Goal: Task Accomplishment & Management: Use online tool/utility

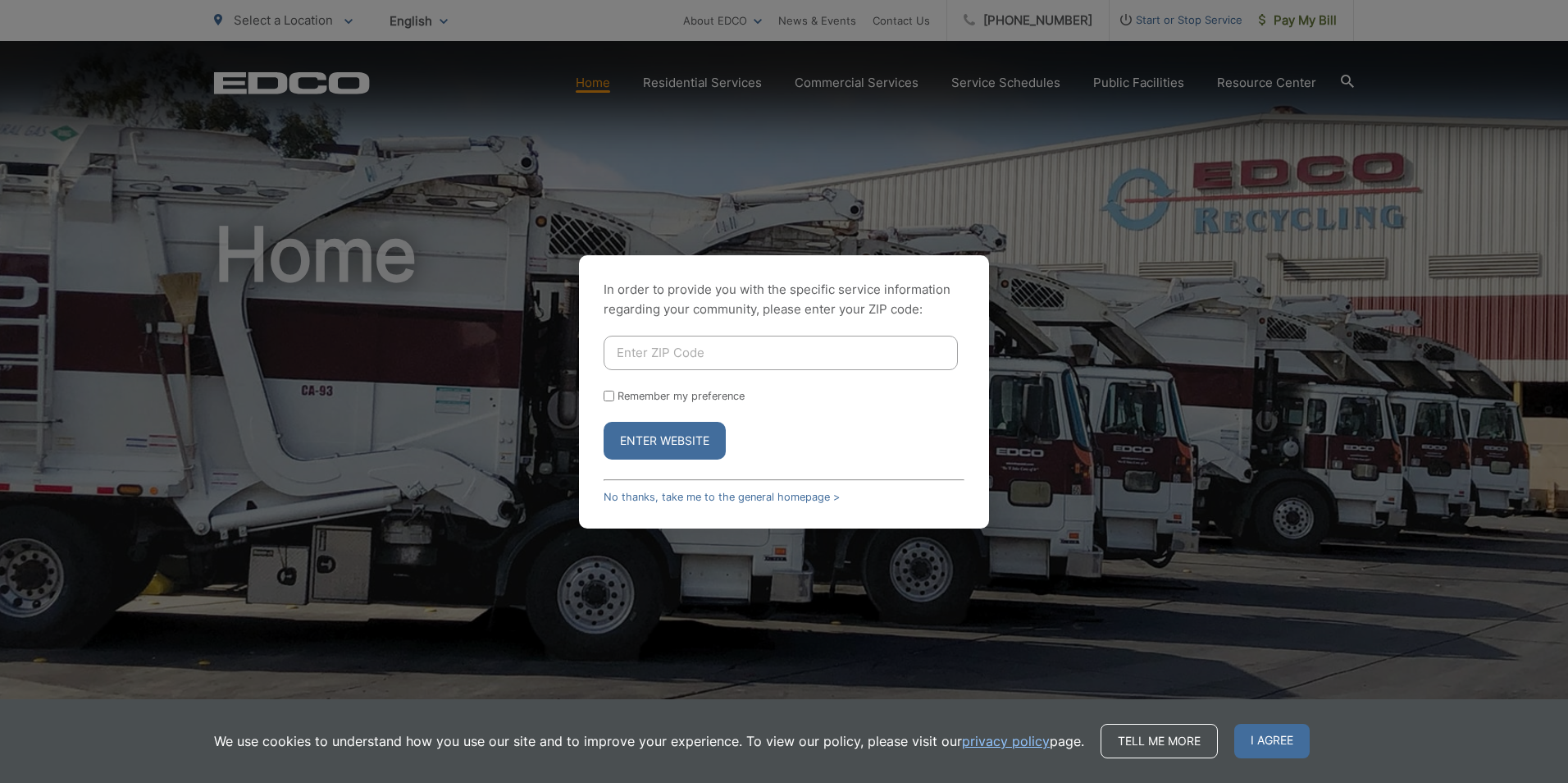
click at [738, 350] on input "Enter ZIP Code" at bounding box center [781, 353] width 354 height 35
type input "9"
type input "92121"
click at [676, 440] on button "Enter Website" at bounding box center [664, 441] width 122 height 38
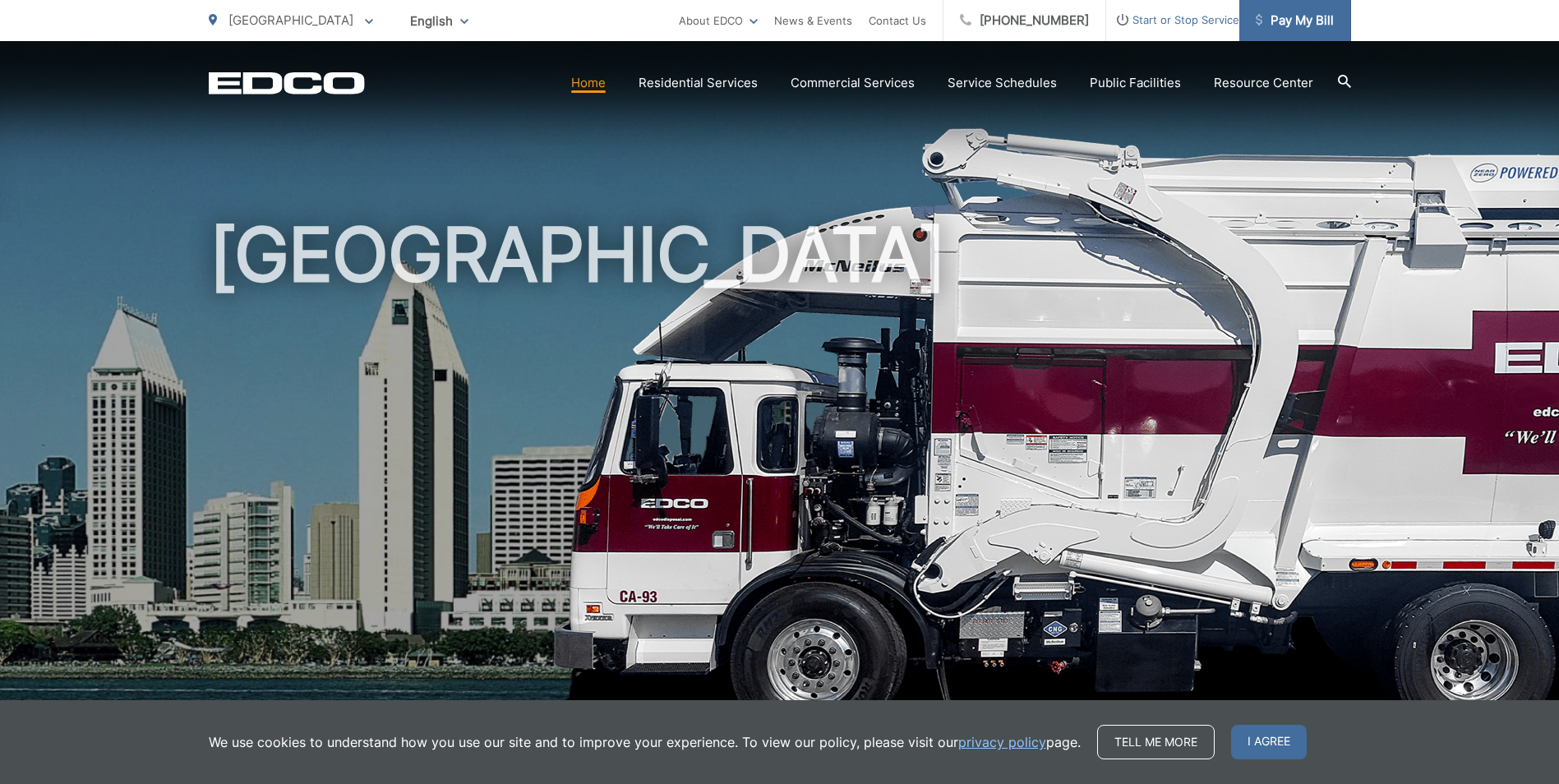
click at [1310, 16] on span "Pay My Bill" at bounding box center [1295, 20] width 78 height 20
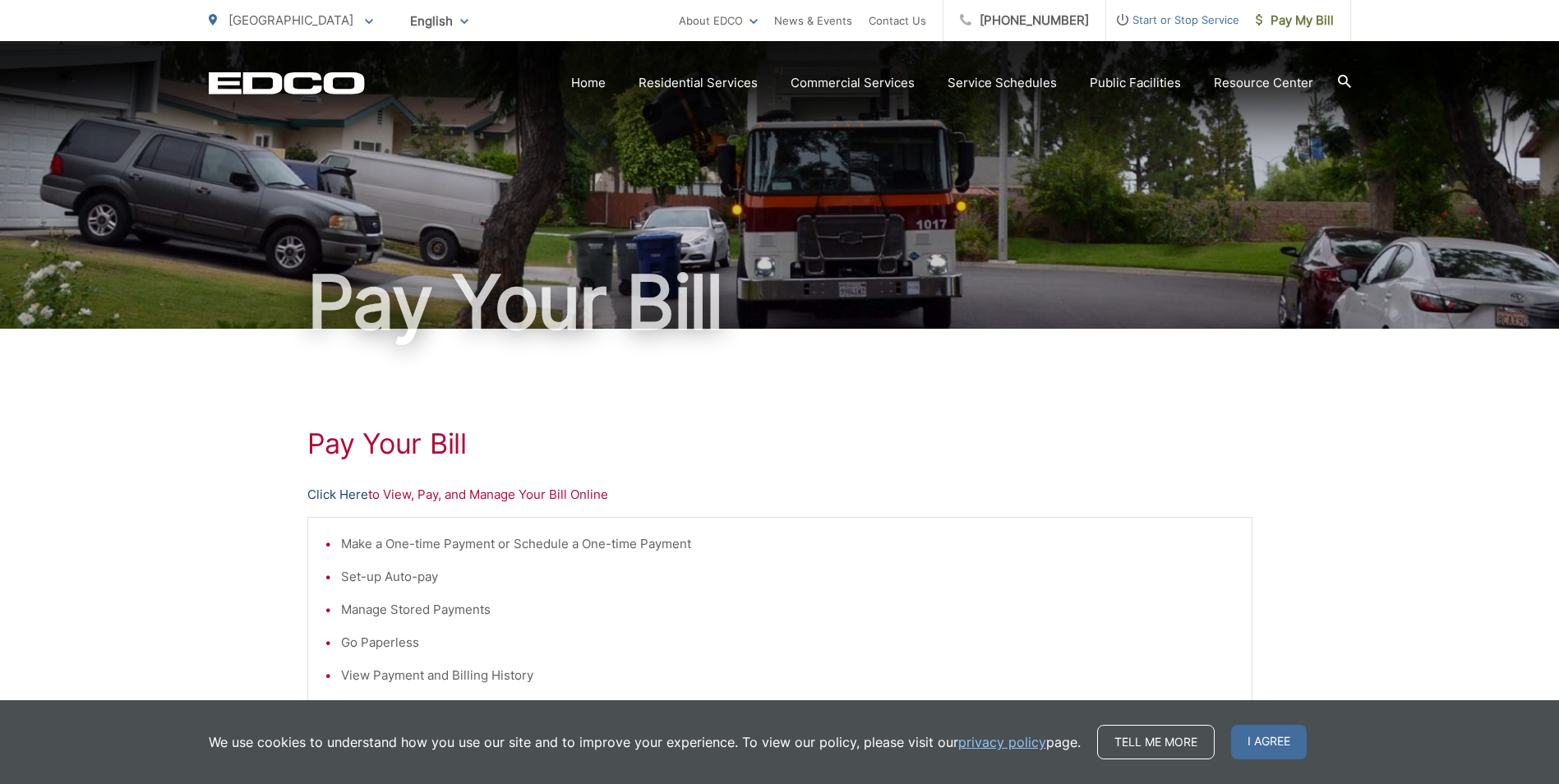
click at [345, 495] on link "Click Here" at bounding box center [338, 494] width 61 height 20
